Goal: Task Accomplishment & Management: Manage account settings

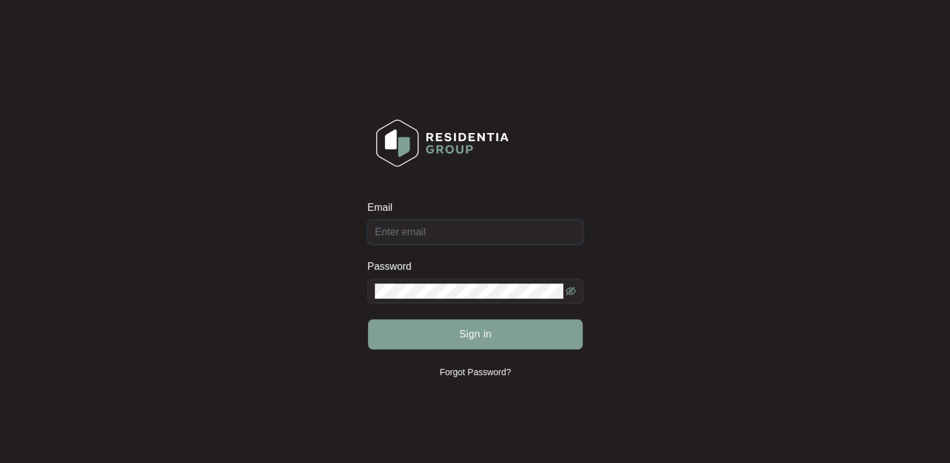
type input "[EMAIL_ADDRESS][DOMAIN_NAME]"
click at [481, 334] on span "Sign in" at bounding box center [475, 334] width 33 height 15
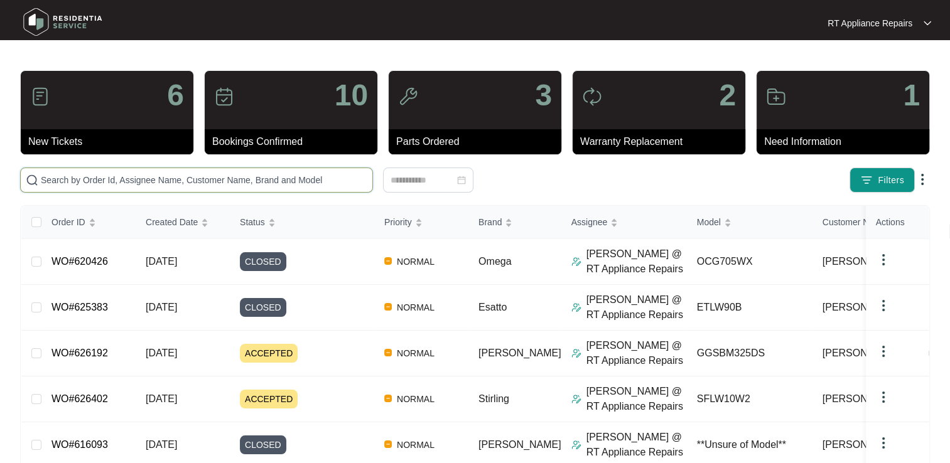
click at [148, 183] on input "text" at bounding box center [204, 180] width 326 height 14
type input "[PERSON_NAME]"
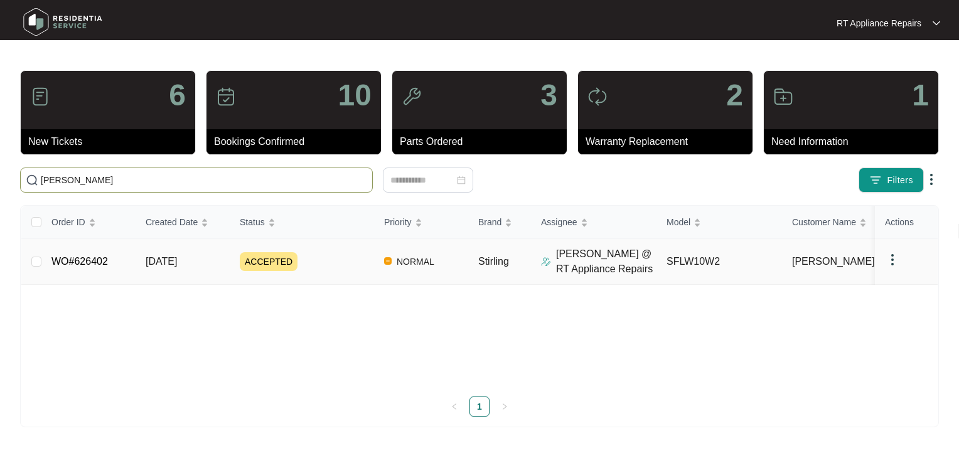
click at [101, 267] on link "WO#626402" at bounding box center [79, 261] width 56 height 11
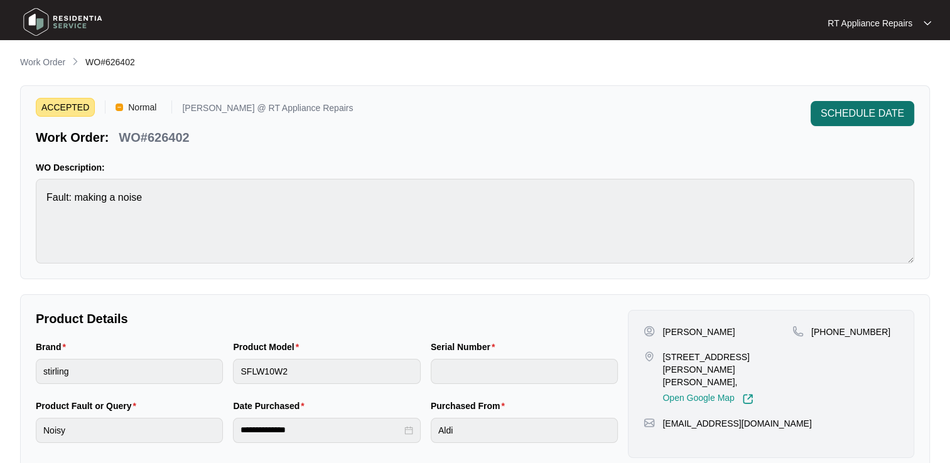
click at [850, 116] on span "SCHEDULE DATE" at bounding box center [861, 113] width 83 height 15
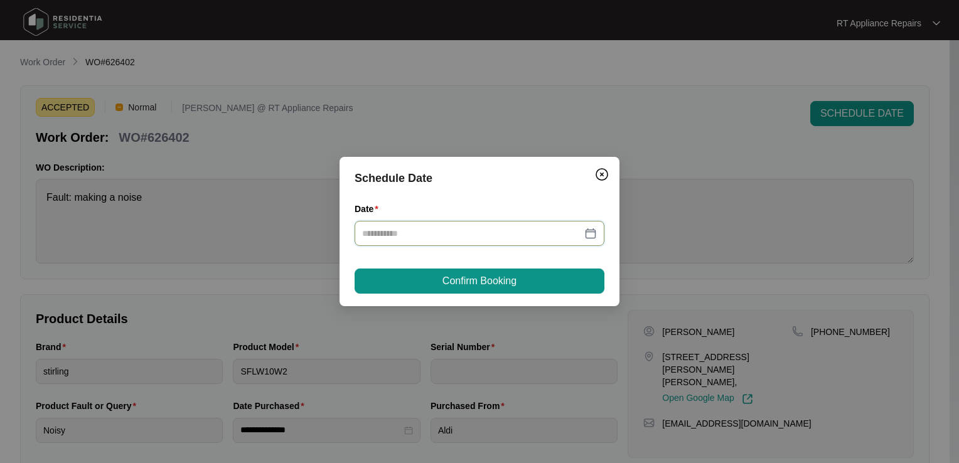
click at [462, 237] on input "Date" at bounding box center [472, 234] width 220 height 14
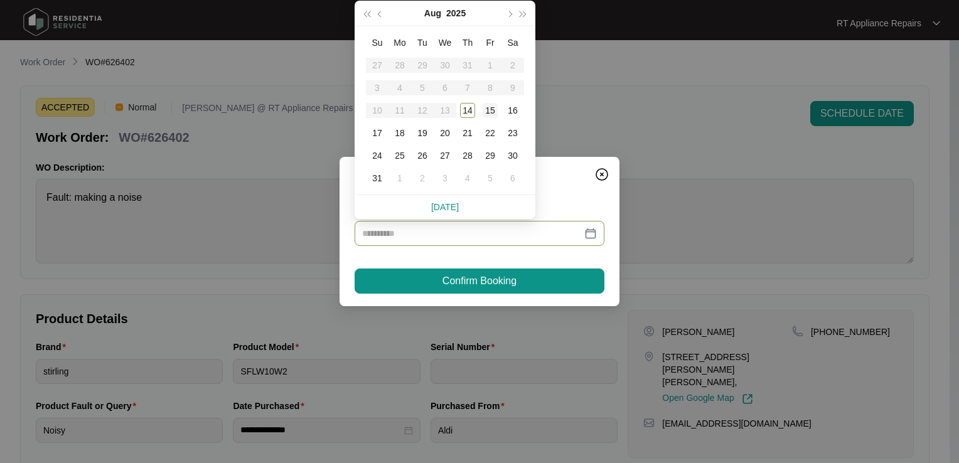
click at [495, 112] on div "15" at bounding box center [490, 110] width 15 height 15
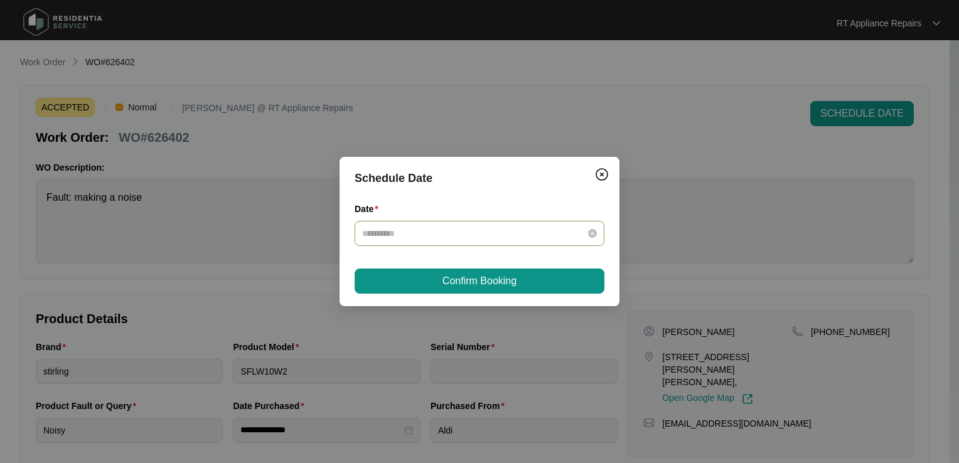
type input "**********"
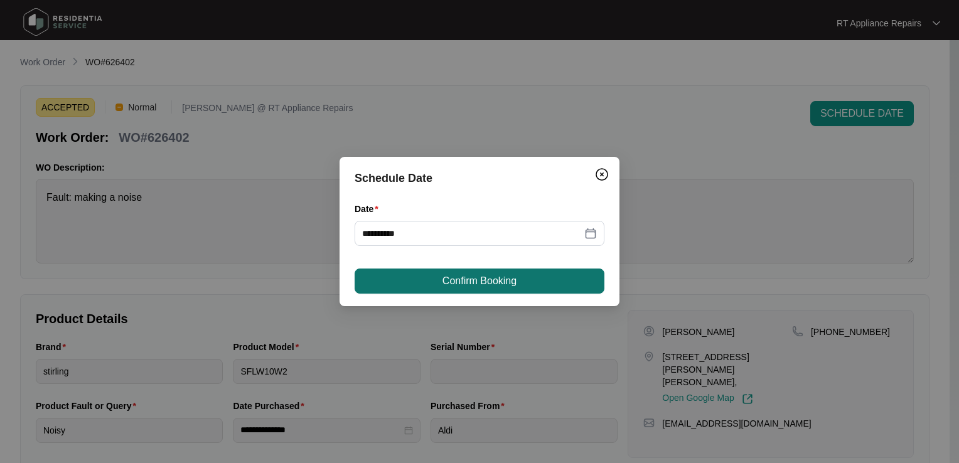
click at [494, 285] on span "Confirm Booking" at bounding box center [479, 281] width 74 height 15
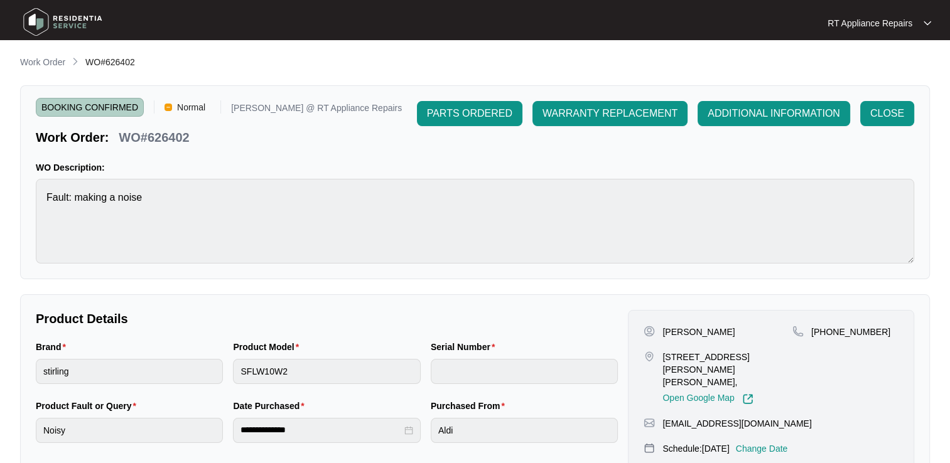
drag, startPoint x: 41, startPoint y: 67, endPoint x: 53, endPoint y: 46, distance: 23.0
click at [41, 67] on p "Work Order" at bounding box center [42, 62] width 45 height 13
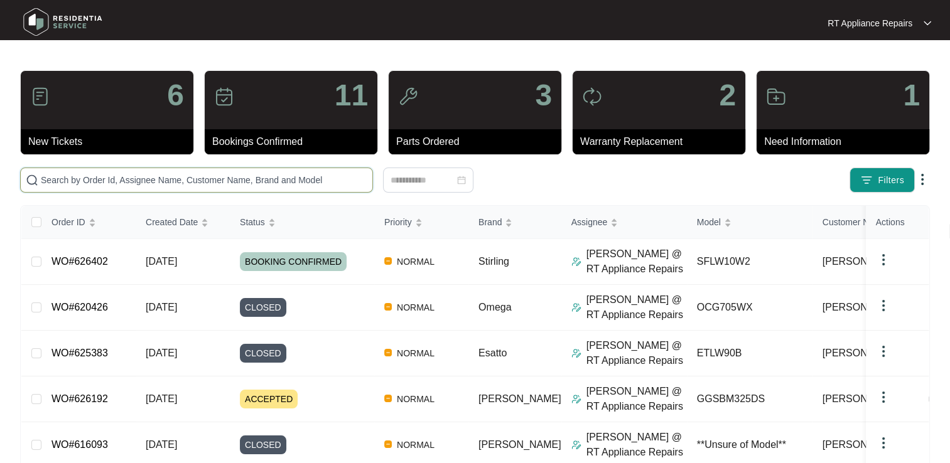
click at [70, 178] on input "text" at bounding box center [204, 180] width 326 height 14
type input "626192"
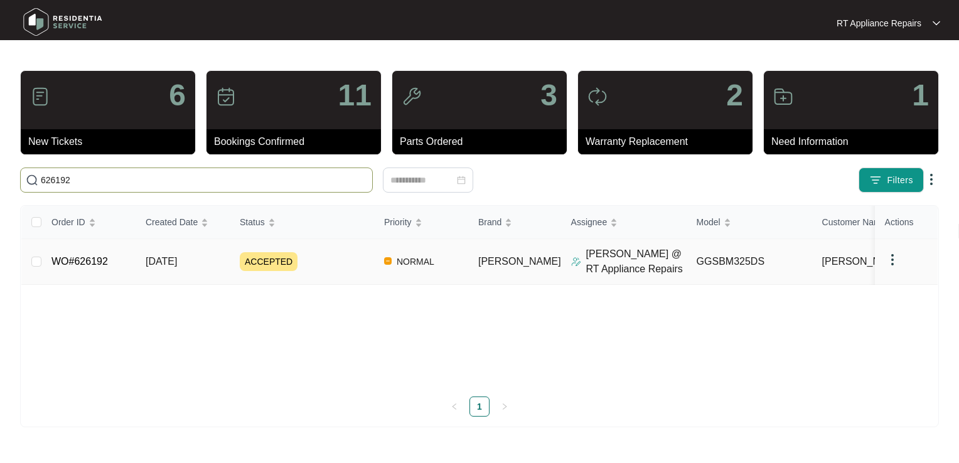
click at [92, 265] on link "WO#626192" at bounding box center [79, 261] width 56 height 11
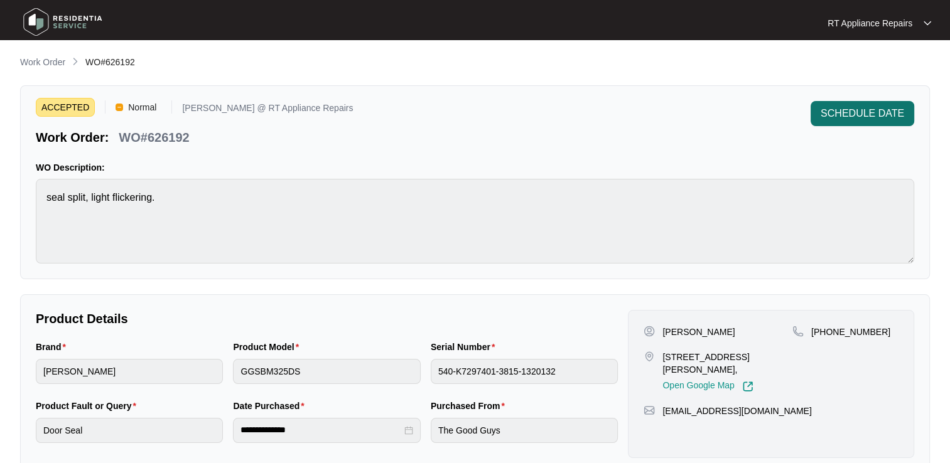
click at [860, 115] on span "SCHEDULE DATE" at bounding box center [861, 113] width 83 height 15
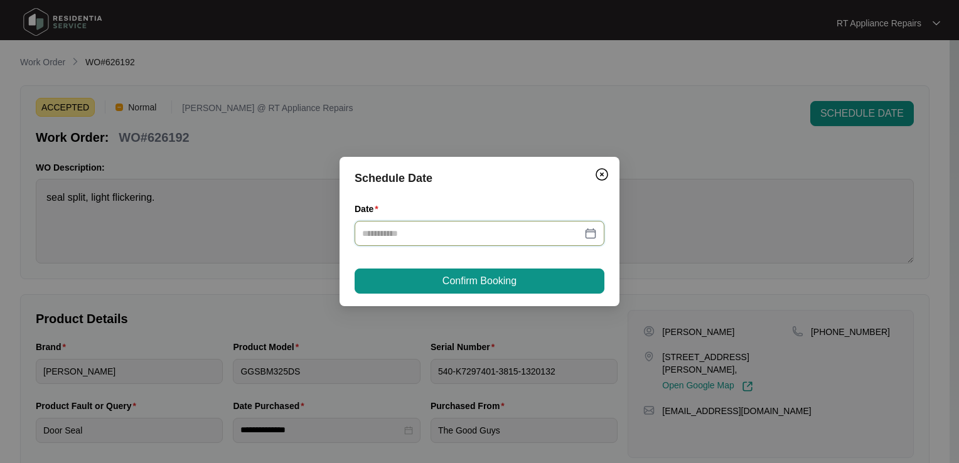
click at [494, 236] on input "Date" at bounding box center [472, 234] width 220 height 14
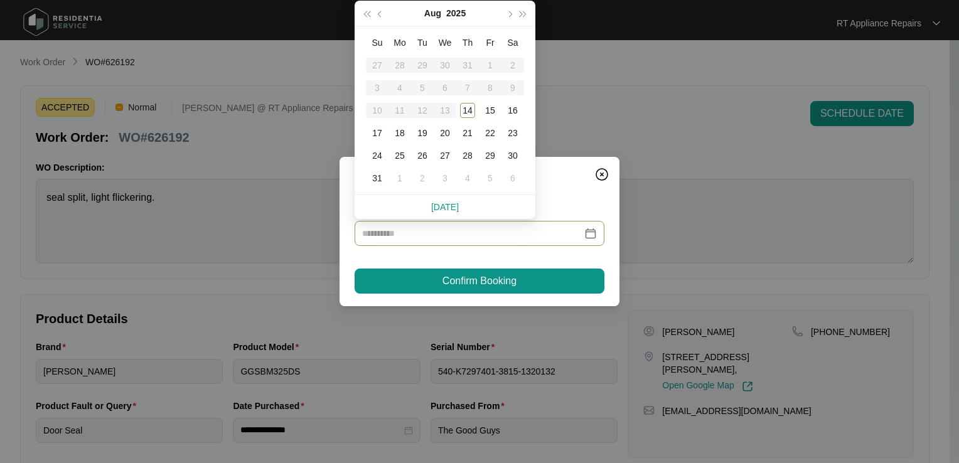
type input "**********"
click at [422, 131] on div "19" at bounding box center [422, 133] width 15 height 15
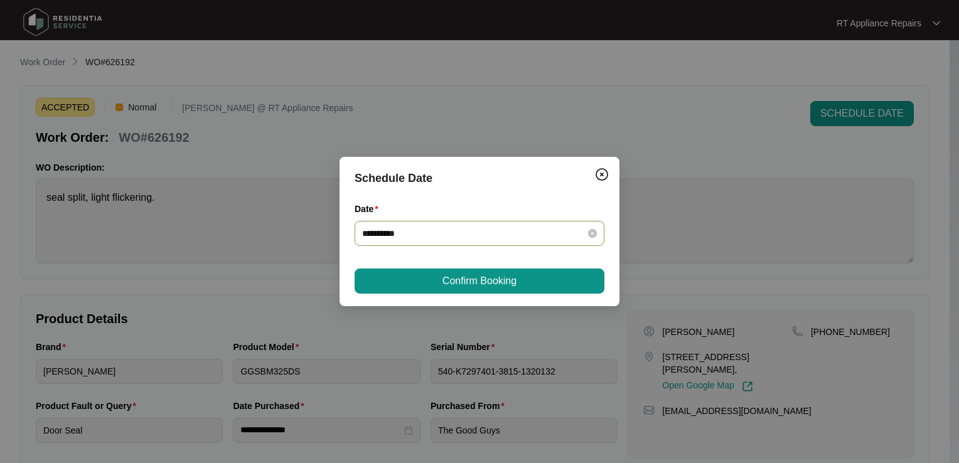
type input "**********"
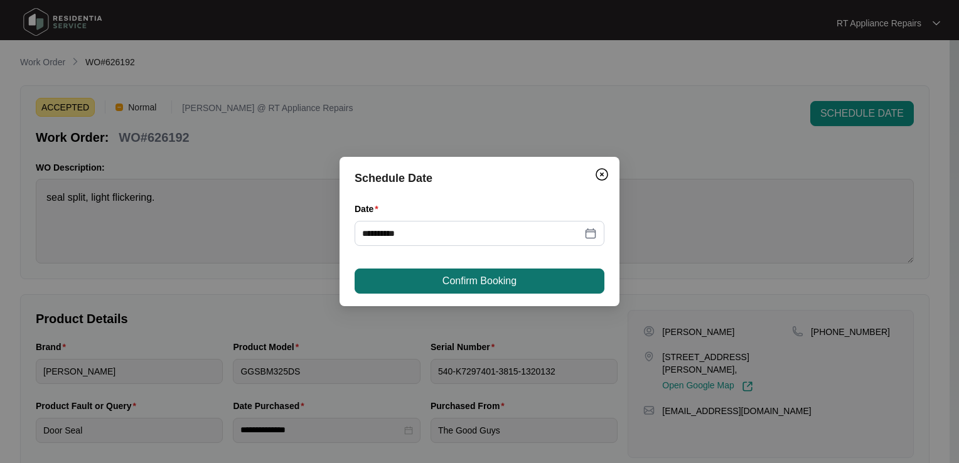
click at [455, 277] on span "Confirm Booking" at bounding box center [479, 281] width 74 height 15
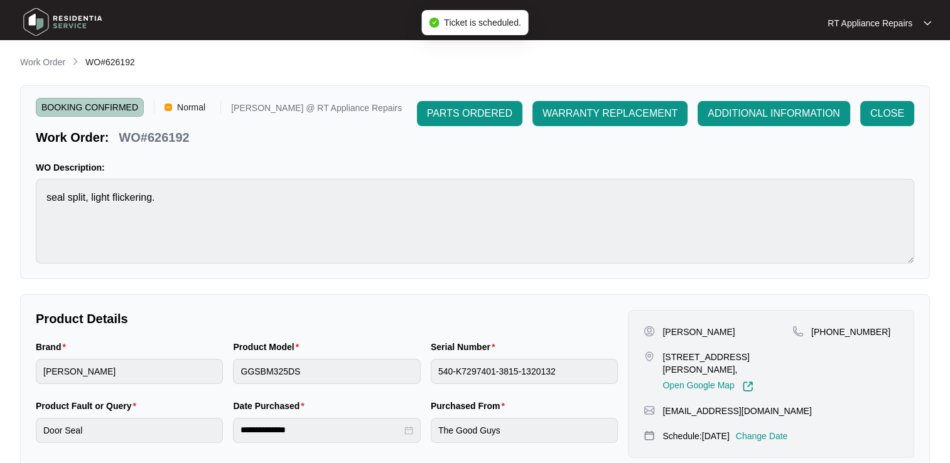
click at [880, 24] on p "RT Appliance Repairs" at bounding box center [869, 23] width 85 height 13
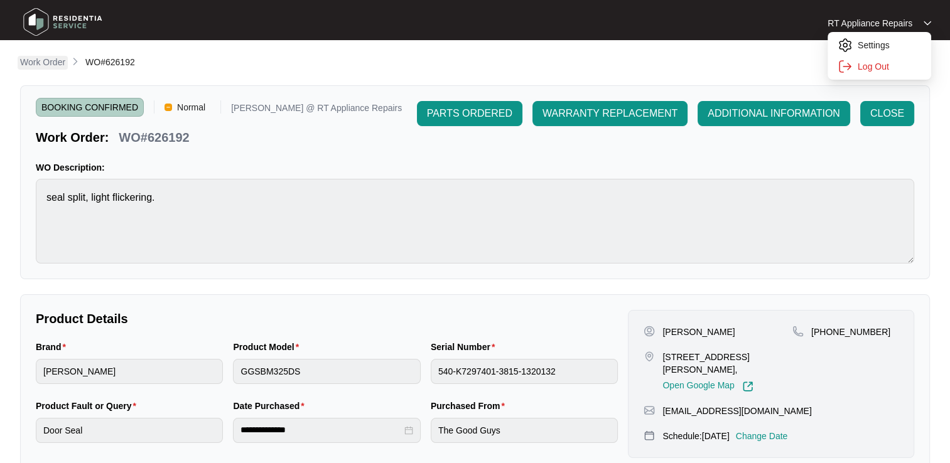
click at [34, 61] on p "Work Order" at bounding box center [42, 62] width 45 height 13
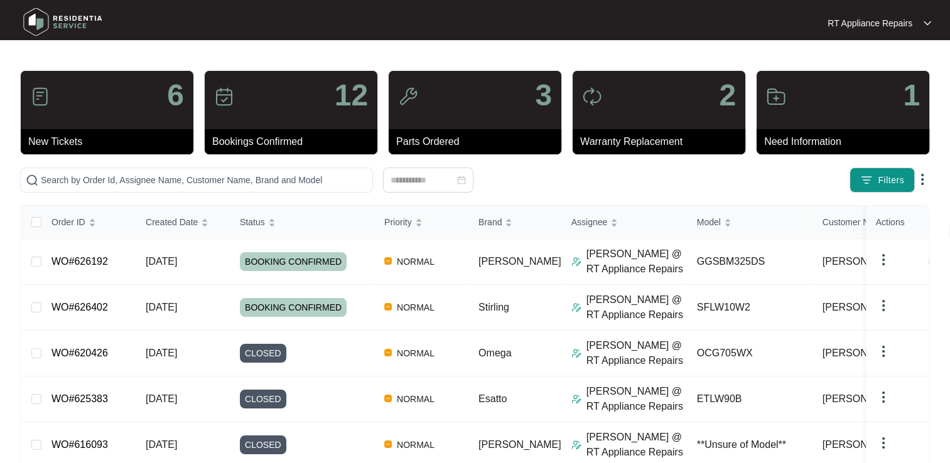
click at [891, 18] on p "RT Appliance Repairs" at bounding box center [869, 23] width 85 height 13
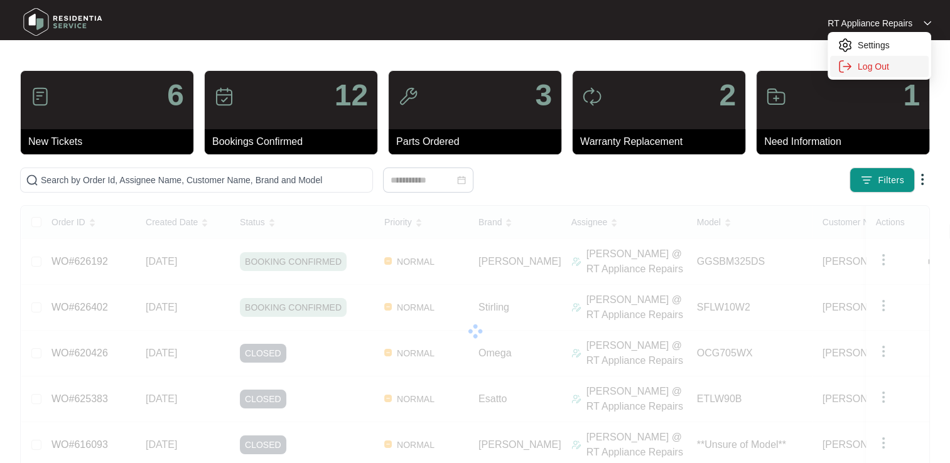
click at [877, 69] on p "Log Out" at bounding box center [888, 66] width 63 height 13
